Goal: Book appointment/travel/reservation

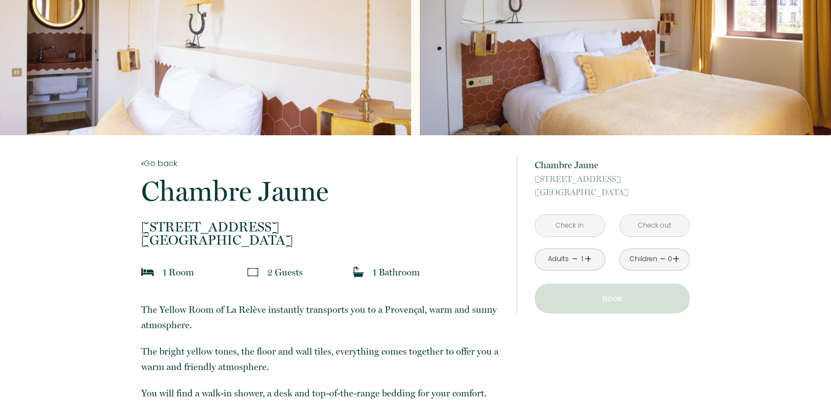
scroll to position [190, 0]
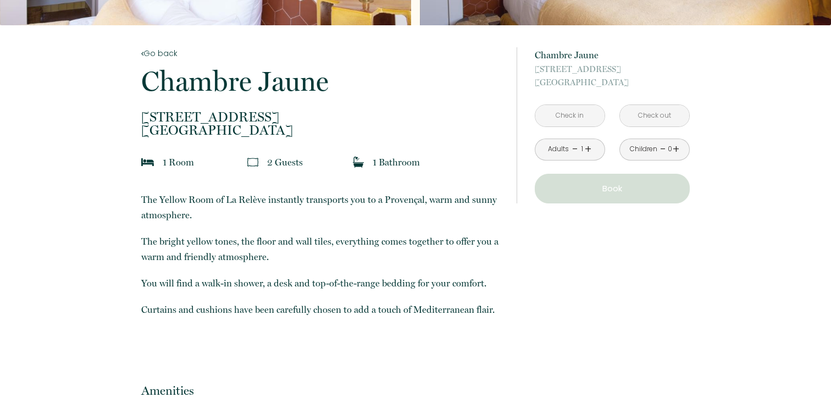
click at [570, 124] on input "text" at bounding box center [569, 115] width 69 height 21
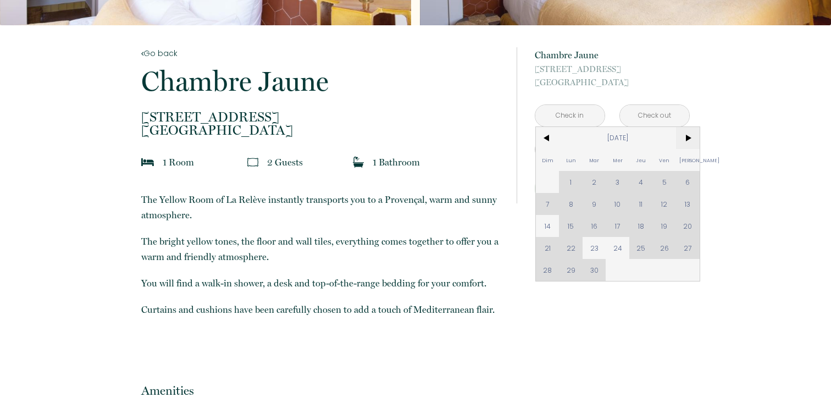
click at [686, 137] on span ">" at bounding box center [688, 138] width 24 height 22
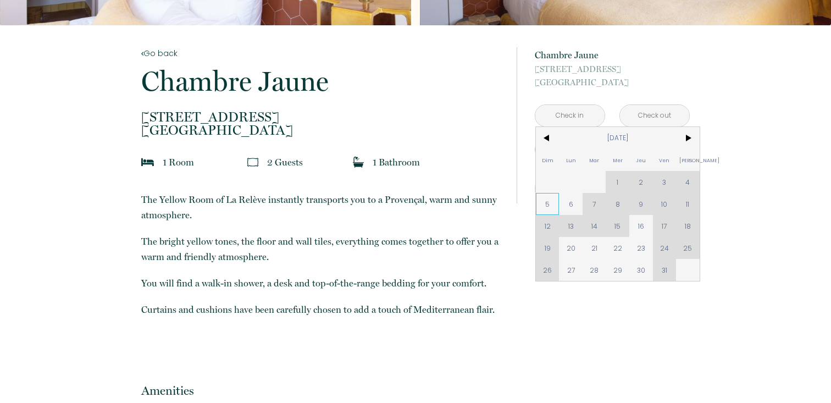
click at [545, 209] on span "5" at bounding box center [548, 204] width 24 height 22
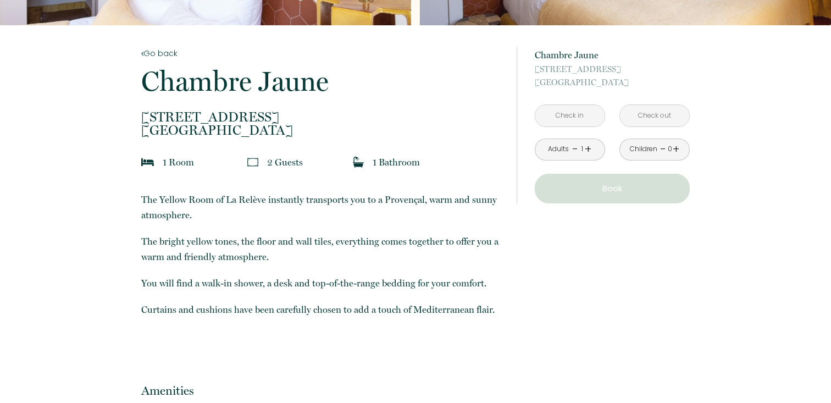
type input "Dim 05 Oct 2025"
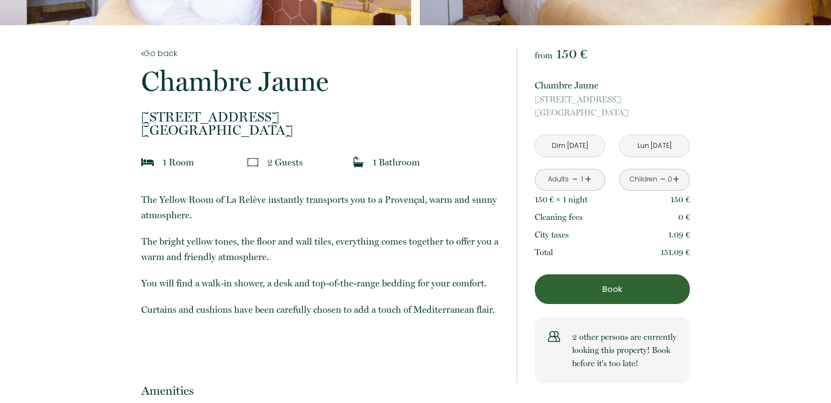
click at [641, 141] on input "Lun 06 Oct 2025" at bounding box center [654, 145] width 69 height 21
click at [658, 148] on input "Lun 06 Oct 2025" at bounding box center [654, 145] width 69 height 21
click at [637, 148] on input "Lun 06 Oct 2025" at bounding box center [654, 145] width 69 height 21
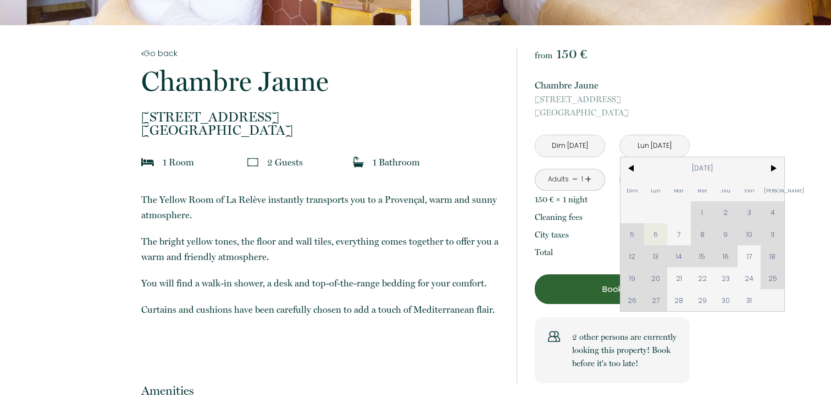
click at [700, 236] on div "Dim Lun Mar Mer Jeu Ven Sam 1 2 3 4 5 6 7 8 9 10 11 12 13 14 15 16 17 18 19 20 …" at bounding box center [702, 234] width 164 height 154
click at [704, 236] on div "Dim Lun Mar Mer Jeu Ven Sam 1 2 3 4 5 6 7 8 9 10 11 12 13 14 15 16 17 18 19 20 …" at bounding box center [702, 234] width 164 height 154
click at [679, 236] on span "7" at bounding box center [679, 234] width 24 height 22
type input "Mar 07 Oct 2025"
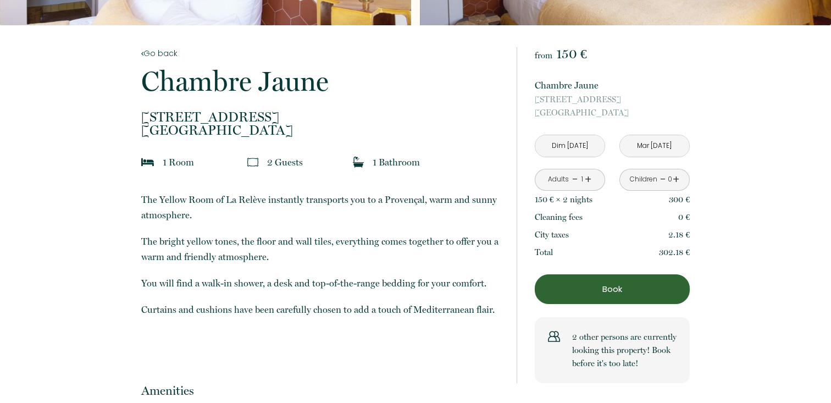
click at [668, 151] on input "Mar 07 Oct 2025" at bounding box center [654, 145] width 69 height 21
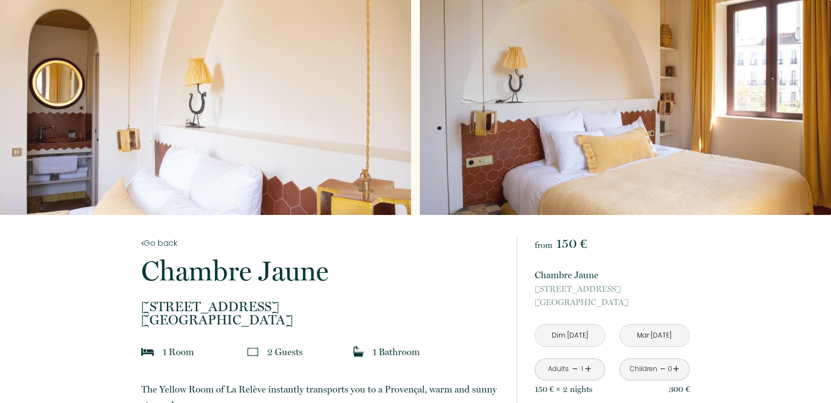
scroll to position [35, 0]
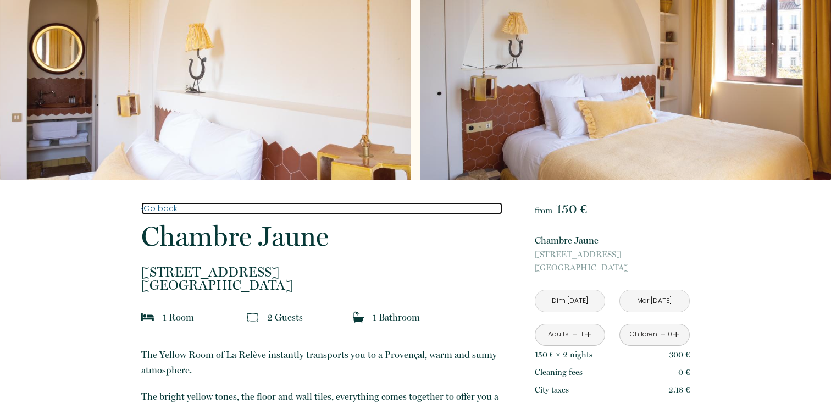
click at [158, 209] on link "Go back" at bounding box center [321, 208] width 360 height 12
click at [157, 207] on link "Go back" at bounding box center [321, 208] width 360 height 12
click at [156, 210] on link "Go back" at bounding box center [321, 208] width 360 height 12
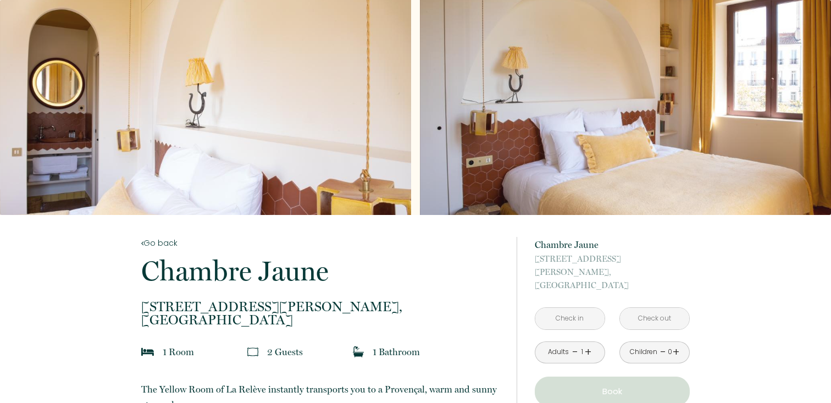
click at [559, 308] on input "text" at bounding box center [569, 318] width 69 height 21
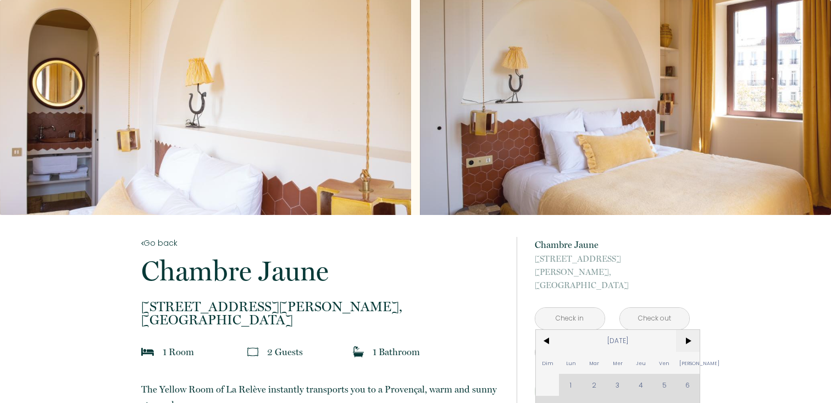
click at [683, 330] on span ">" at bounding box center [688, 341] width 24 height 22
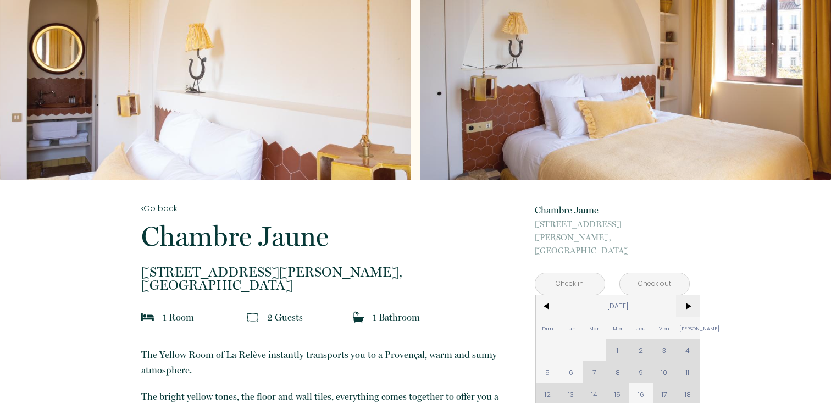
scroll to position [38, 0]
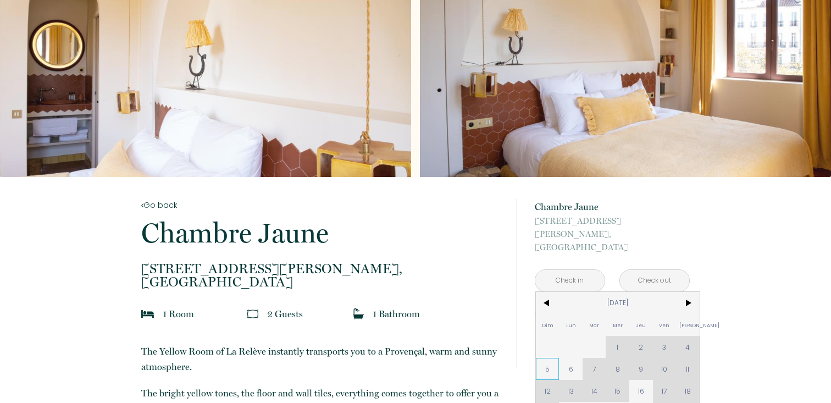
click at [549, 358] on span "5" at bounding box center [548, 369] width 24 height 22
type input "Dim 05 Oct 2025"
type input "Lun 06 Oct 2025"
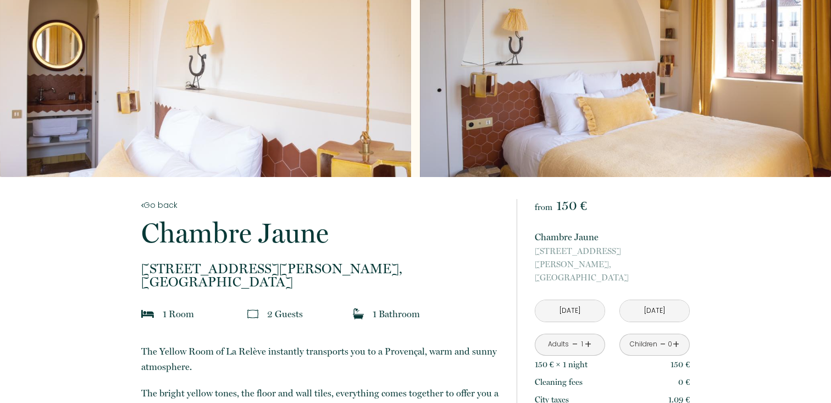
click at [644, 272] on div "from 150 € Chambre Jaune 41 rue d'endoume, Marseille Dim 05 Oct 2025 < Oct 2025…" at bounding box center [612, 373] width 155 height 349
click at [639, 300] on input "Lun 06 Oct 2025" at bounding box center [654, 310] width 69 height 21
click at [647, 305] on input "Lun 06 Oct 2025" at bounding box center [654, 310] width 69 height 21
click at [642, 300] on input "Lun 06 Oct 2025" at bounding box center [654, 310] width 69 height 21
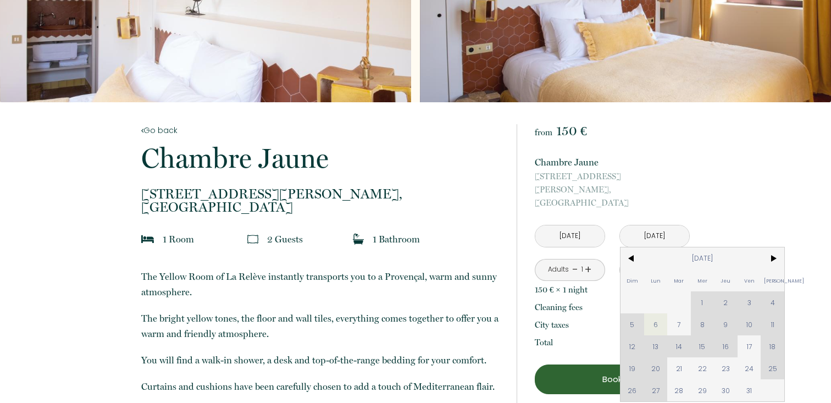
scroll to position [119, 0]
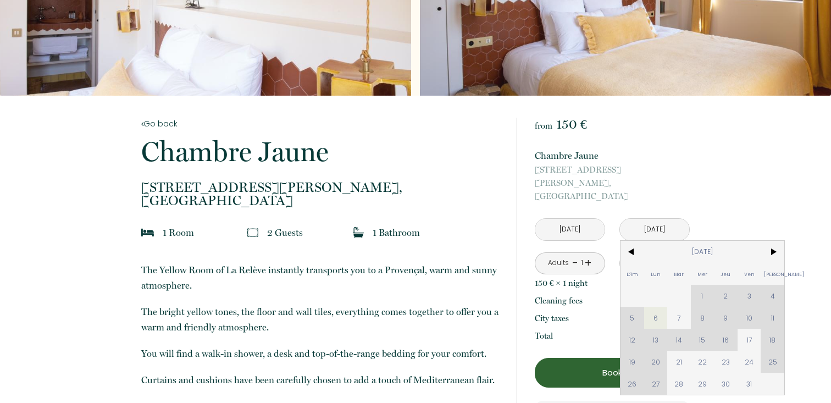
click at [453, 274] on p "The Yellow Room of La Relève instantly transports you to a Provençal, warm and …" at bounding box center [321, 277] width 360 height 31
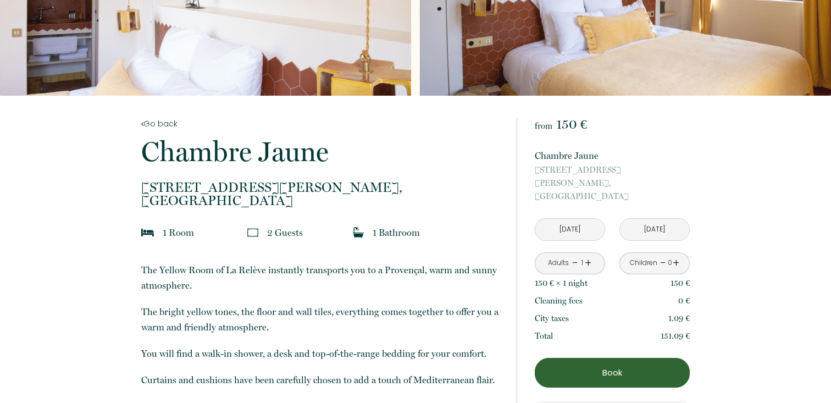
scroll to position [0, 0]
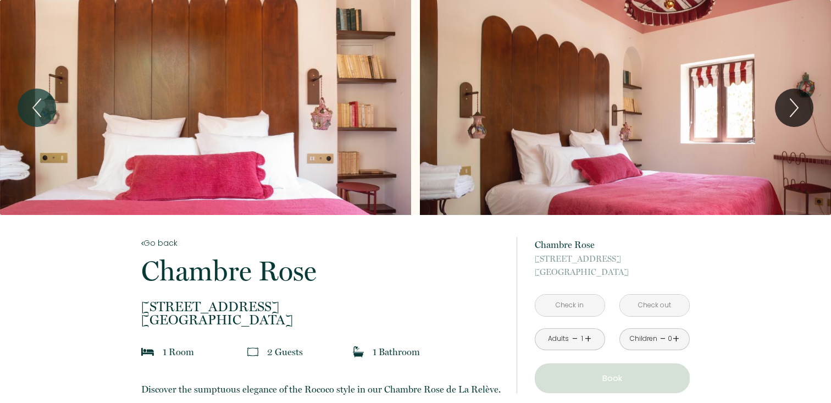
click at [558, 310] on input "text" at bounding box center [569, 304] width 69 height 21
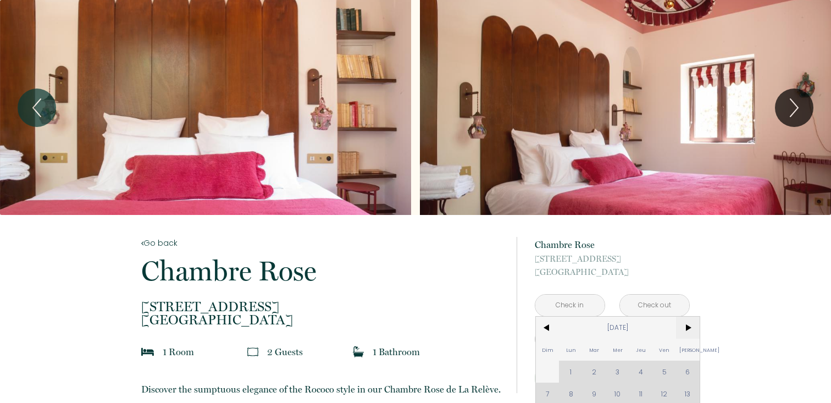
click at [687, 327] on span ">" at bounding box center [688, 327] width 24 height 22
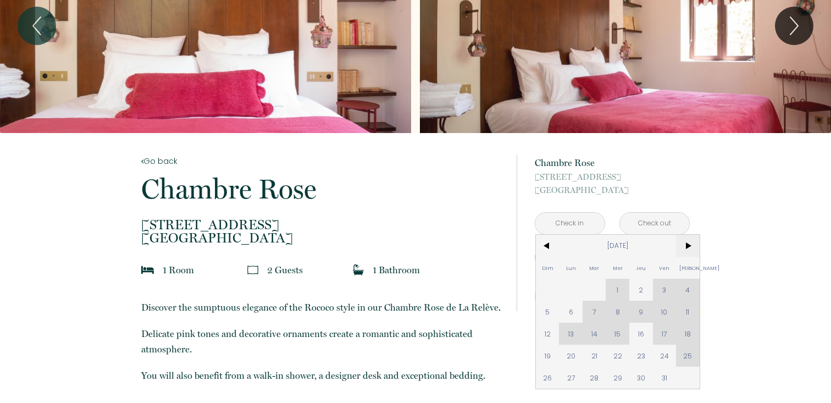
scroll to position [82, 0]
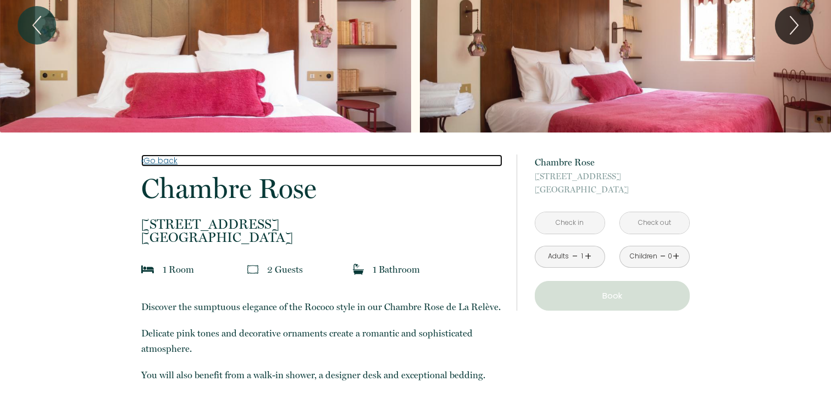
click at [148, 163] on link "Go back" at bounding box center [321, 160] width 360 height 12
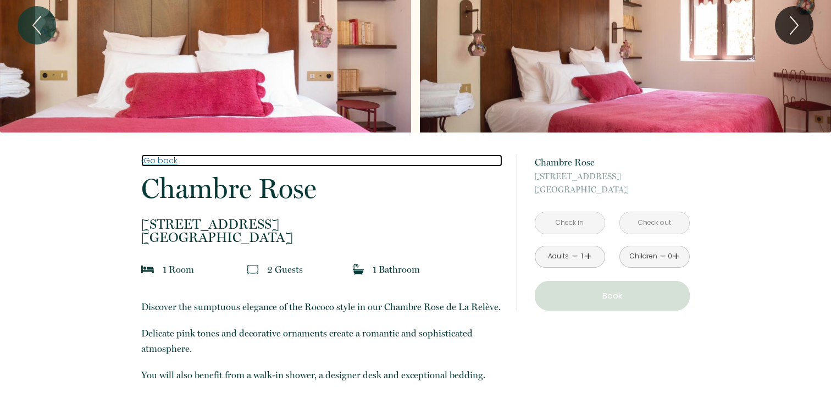
click at [149, 164] on link "Go back" at bounding box center [321, 160] width 360 height 12
